Goal: Information Seeking & Learning: Learn about a topic

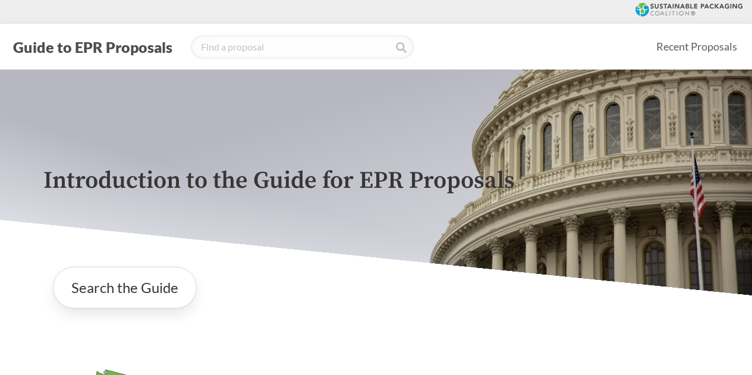
scroll to position [1796, 0]
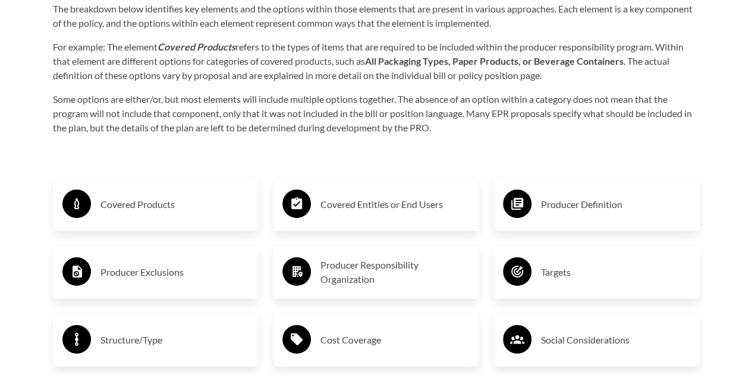
click at [384, 204] on h3 "Covered Entities or End Users" at bounding box center [394, 204] width 149 height 19
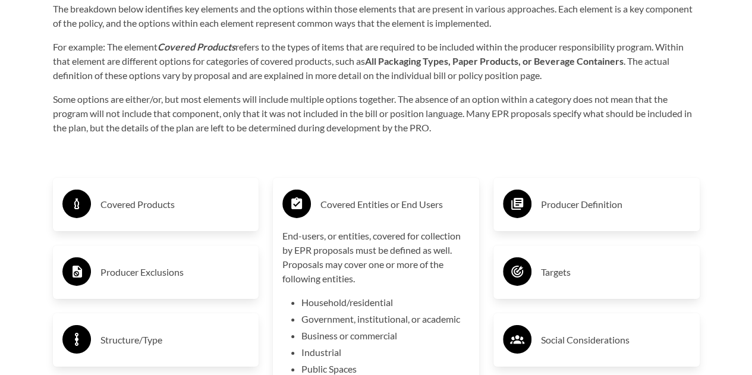
click at [215, 218] on div "Covered Products" at bounding box center [155, 204] width 187 height 34
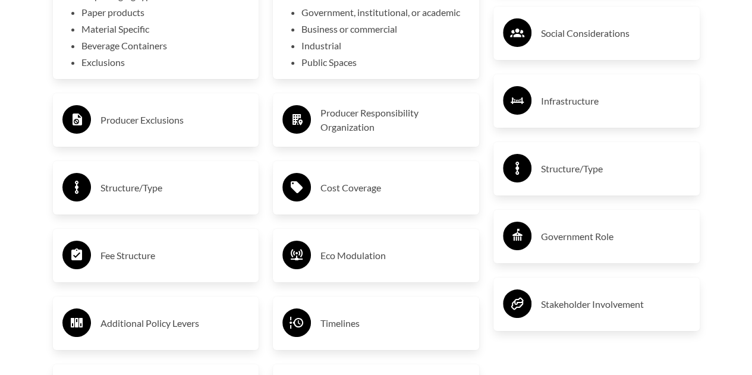
scroll to position [2107, 0]
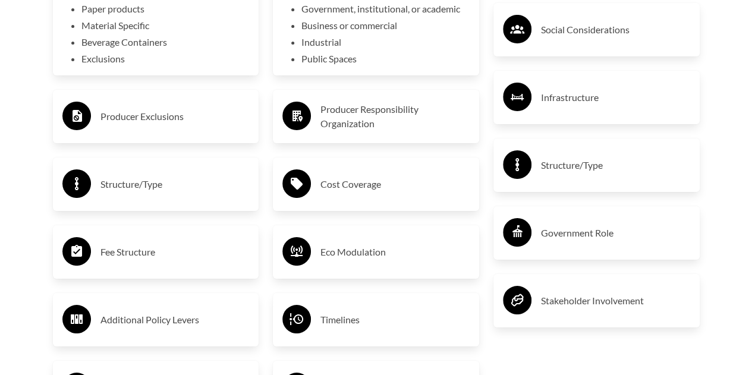
click at [244, 132] on div "Producer Exclusions" at bounding box center [155, 116] width 187 height 34
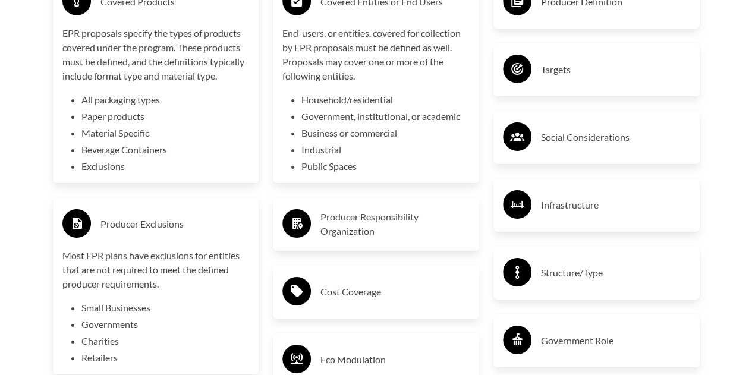
scroll to position [1992, 0]
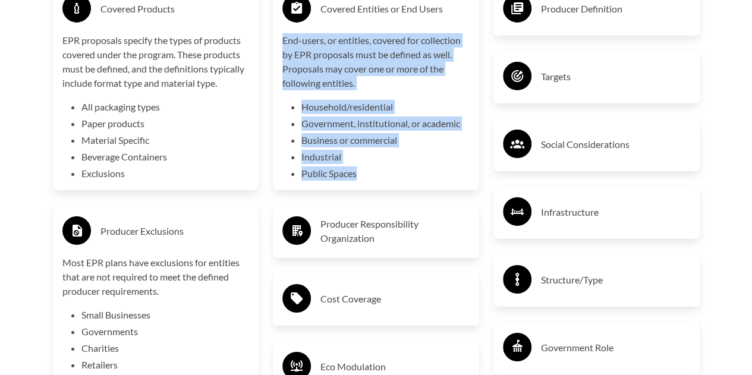
drag, startPoint x: 366, startPoint y: 185, endPoint x: 284, endPoint y: 45, distance: 162.8
click at [284, 45] on div "Covered Entities or End Users End-users, or entities, covered for collection by…" at bounding box center [376, 86] width 206 height 208
click at [390, 85] on p "End-users, or entities, covered for collection by EPR proposals must be defined…" at bounding box center [375, 61] width 187 height 57
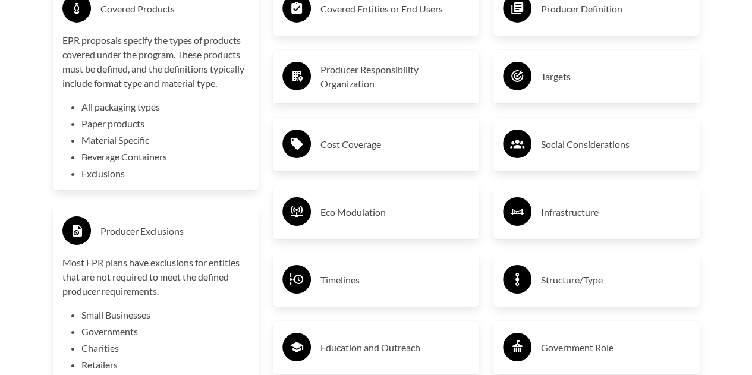
click at [386, 24] on div "Covered Entities or End Users" at bounding box center [375, 9] width 187 height 34
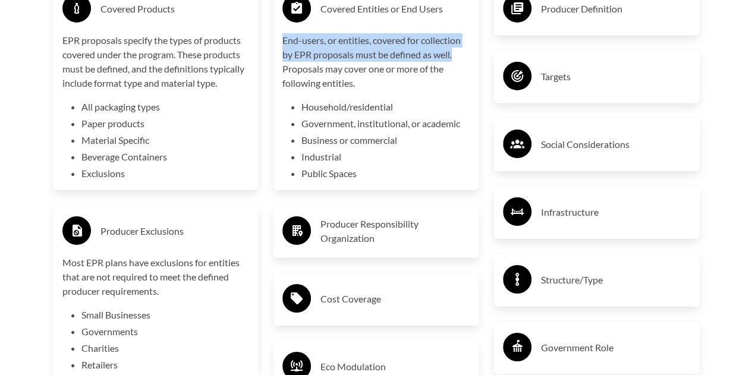
drag, startPoint x: 284, startPoint y: 43, endPoint x: 455, endPoint y: 54, distance: 171.6
click at [455, 54] on p "End-users, or entities, covered for collection by EPR proposals must be defined…" at bounding box center [375, 61] width 187 height 57
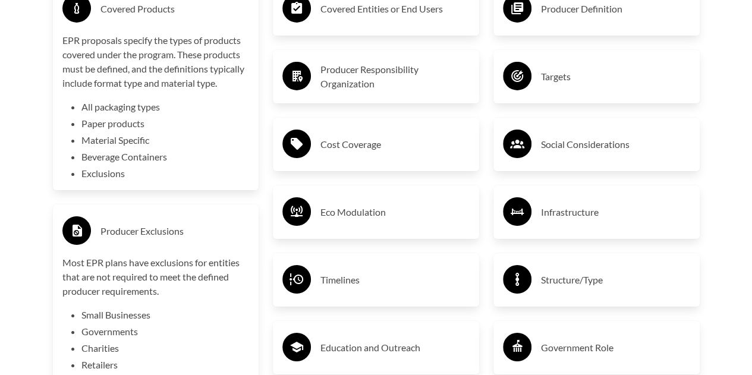
click at [436, 18] on h3 "Covered Entities or End Users" at bounding box center [394, 8] width 149 height 19
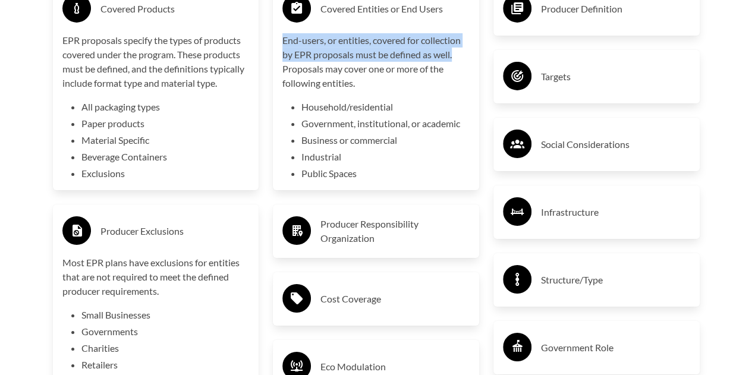
drag, startPoint x: 458, startPoint y: 56, endPoint x: 283, endPoint y: 44, distance: 175.8
click at [283, 44] on p "End-users, or entities, covered for collection by EPR proposals must be defined…" at bounding box center [375, 61] width 187 height 57
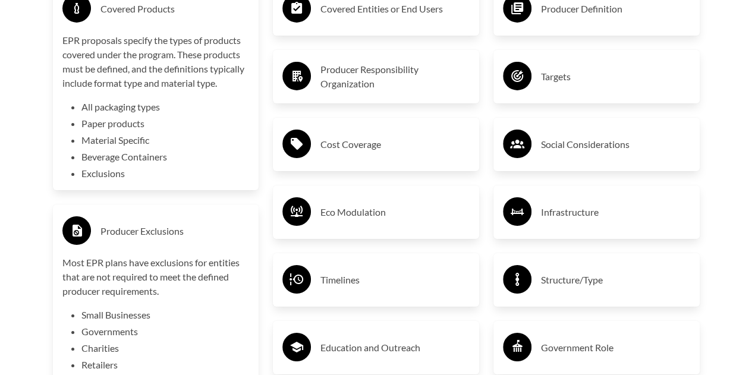
click at [319, 26] on div "Covered Entities or End Users" at bounding box center [375, 9] width 187 height 34
